Goal: Task Accomplishment & Management: Manage account settings

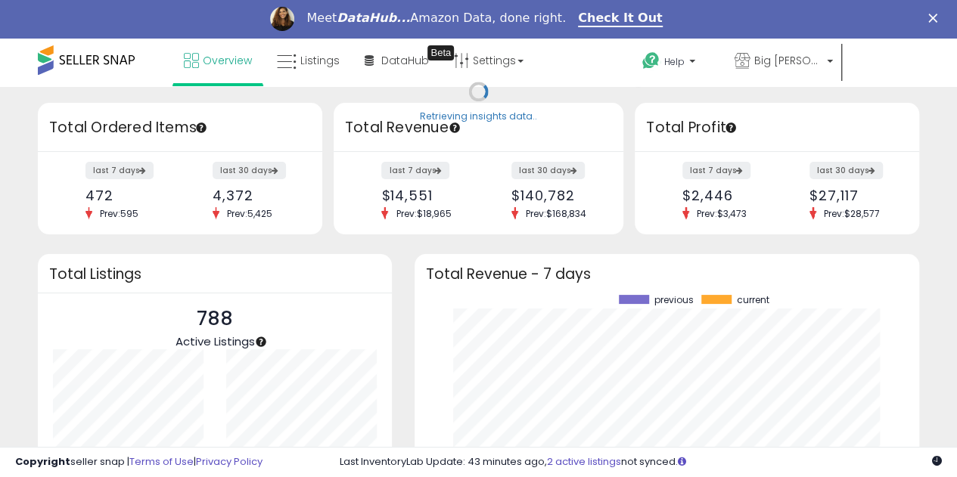
click at [880, 20] on div "Meet DataHub... Amazon Data, done right. Check It Out" at bounding box center [478, 19] width 957 height 26
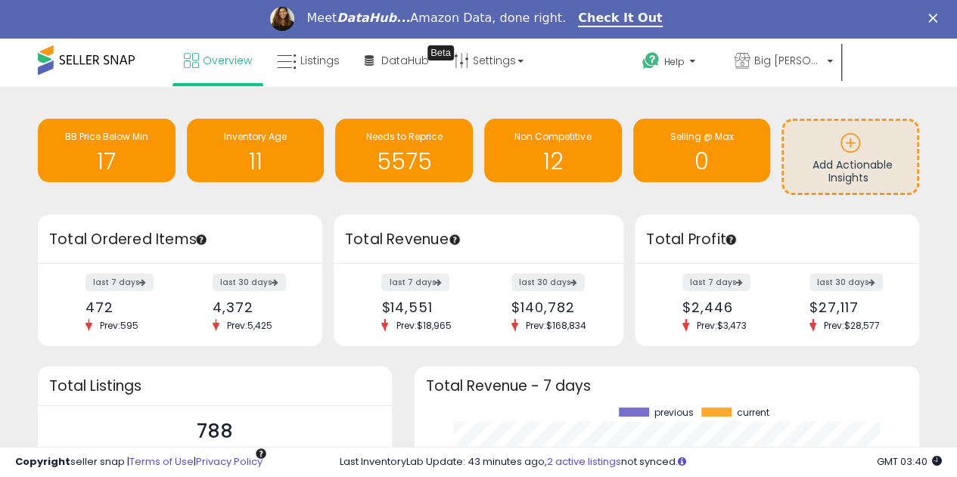
click at [706, 87] on span "Hi [PERSON_NAME]" at bounding box center [678, 94] width 57 height 15
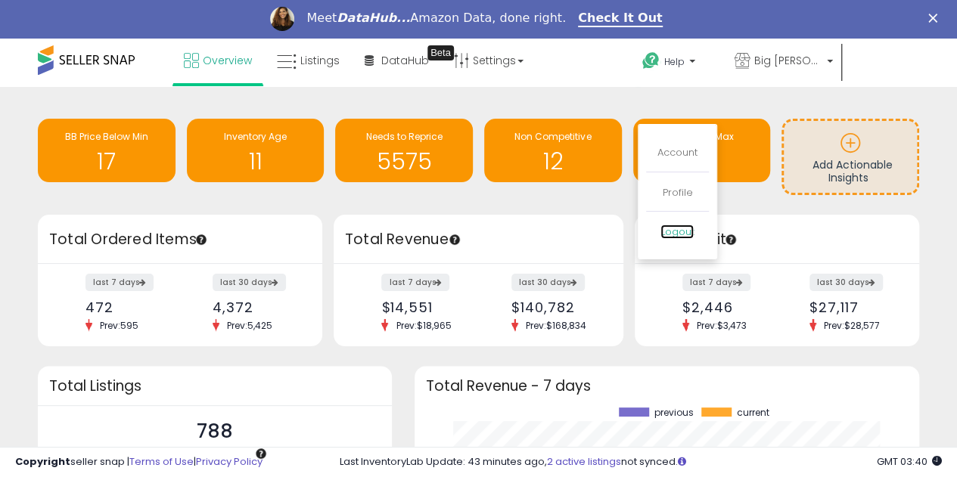
click at [694, 225] on link "Logout" at bounding box center [676, 232] width 33 height 14
